Goal: Download file/media

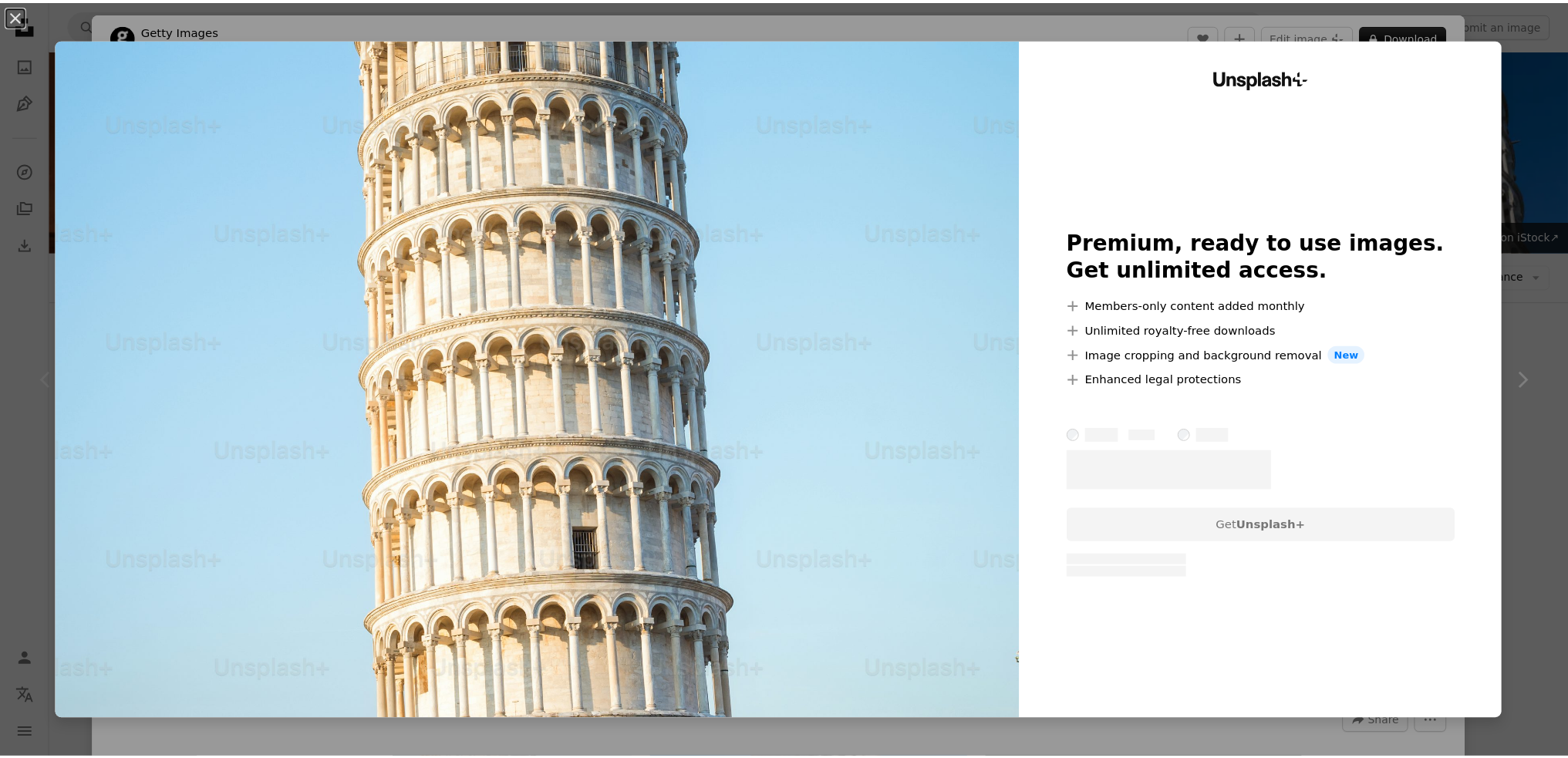
scroll to position [386, 0]
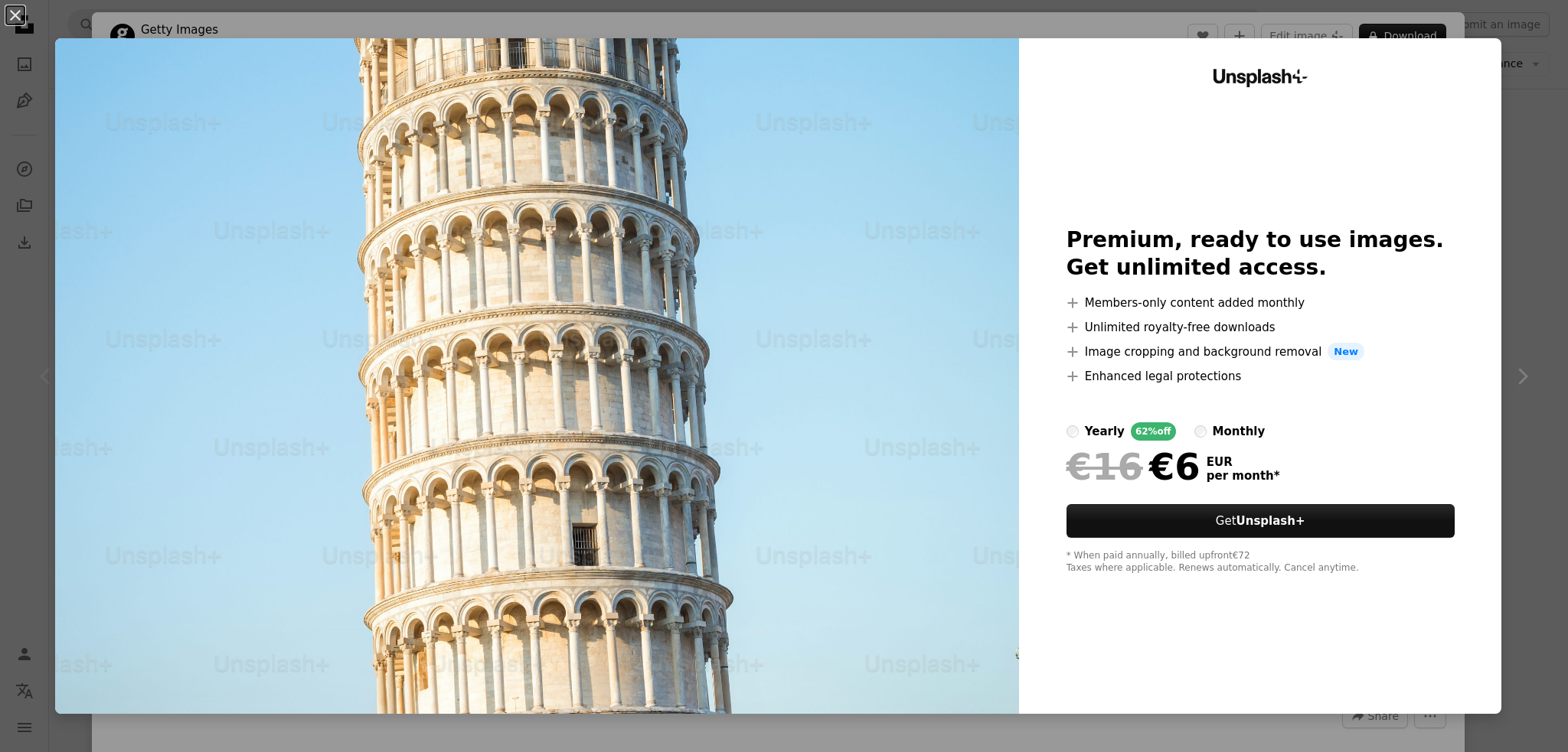
click at [1351, 20] on div "An X shape Unsplash+ Premium, ready to use images. Get unlimited access. A plus…" at bounding box center [784, 376] width 1568 height 752
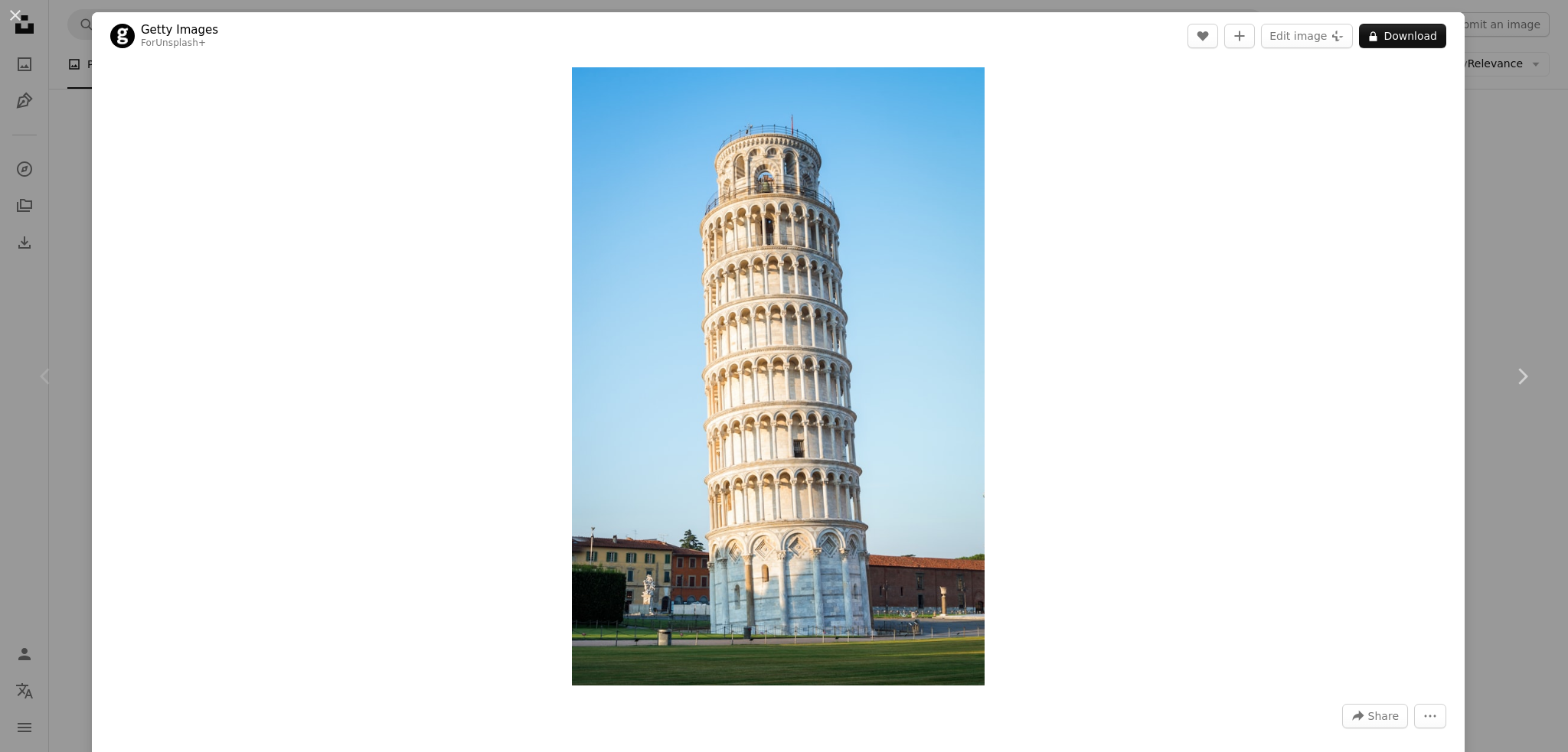
click at [1446, 265] on div "Zoom in" at bounding box center [779, 376] width 1373 height 634
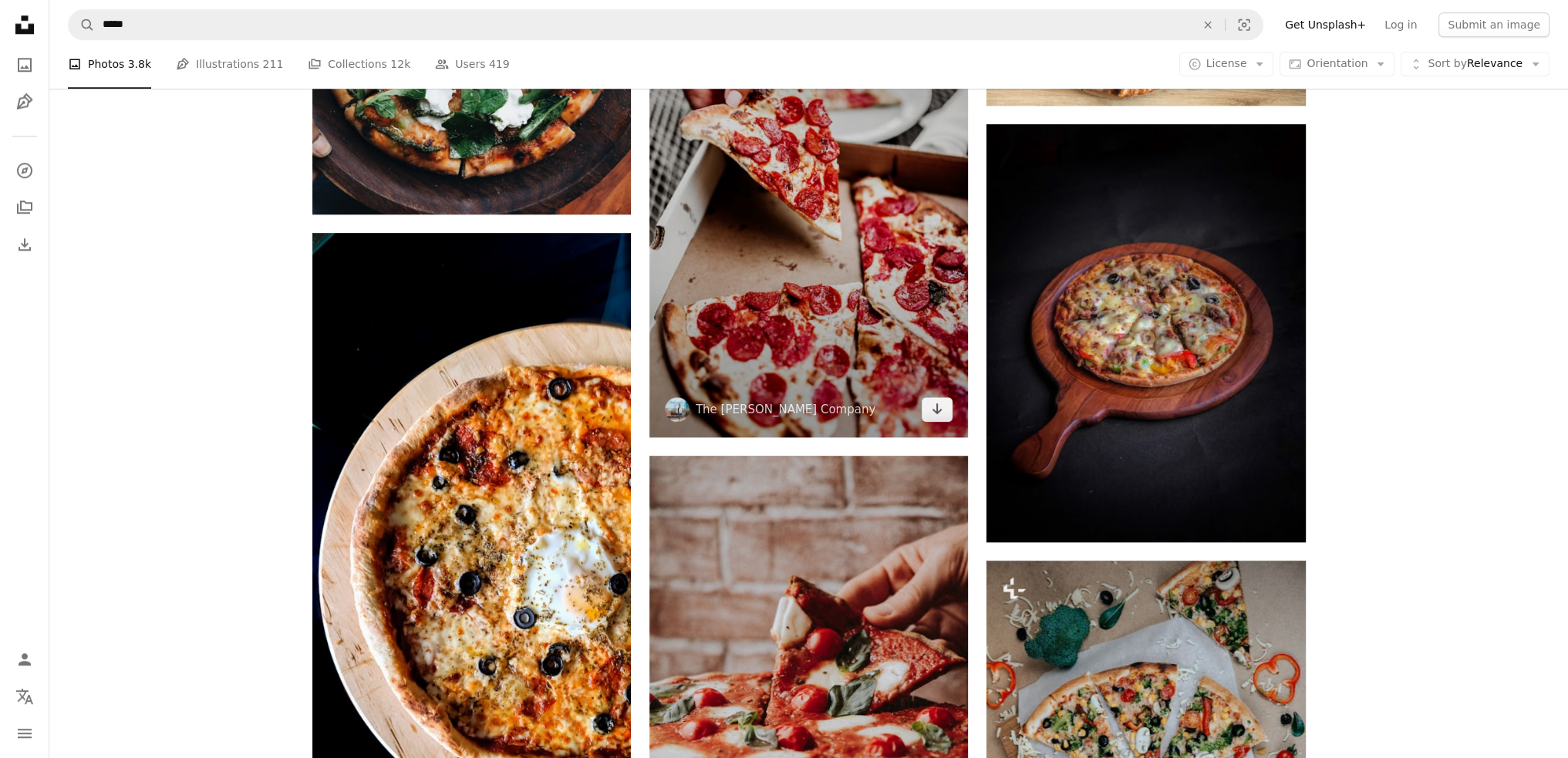
scroll to position [2314, 0]
